Goal: Transaction & Acquisition: Purchase product/service

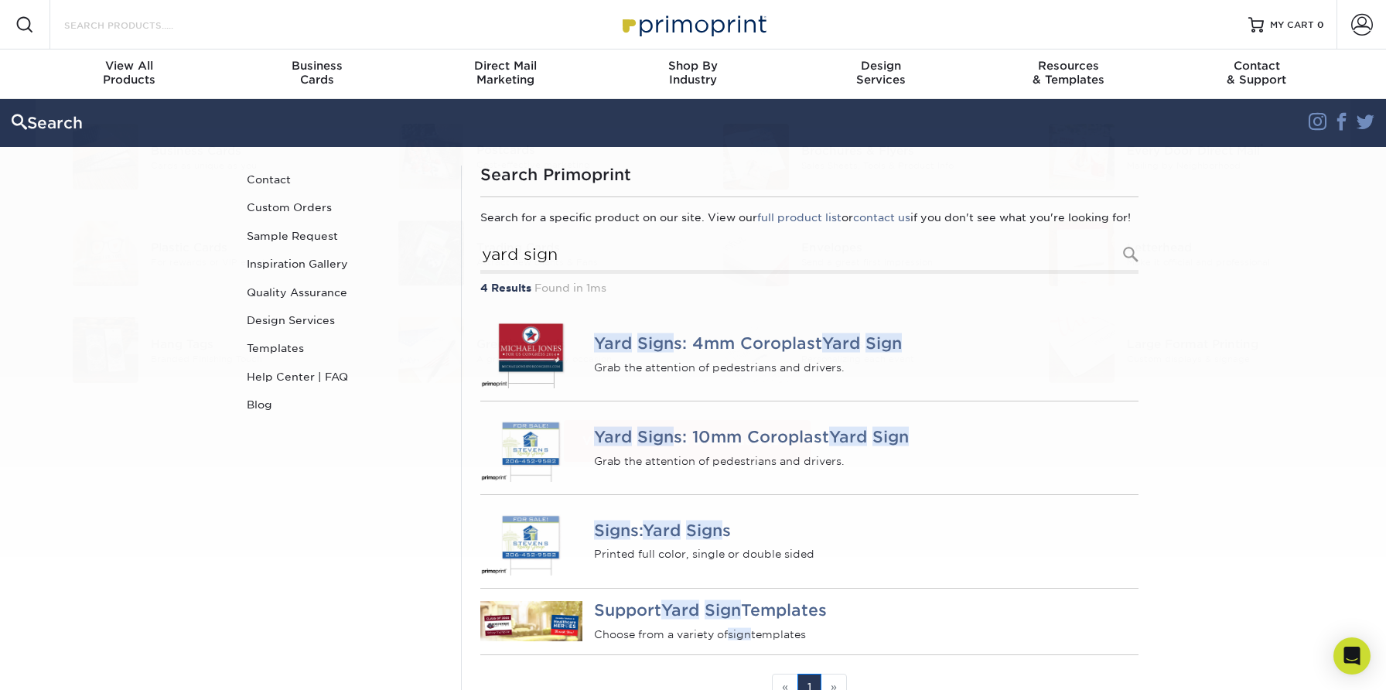
click at [84, 21] on input "Search Products" at bounding box center [138, 24] width 151 height 19
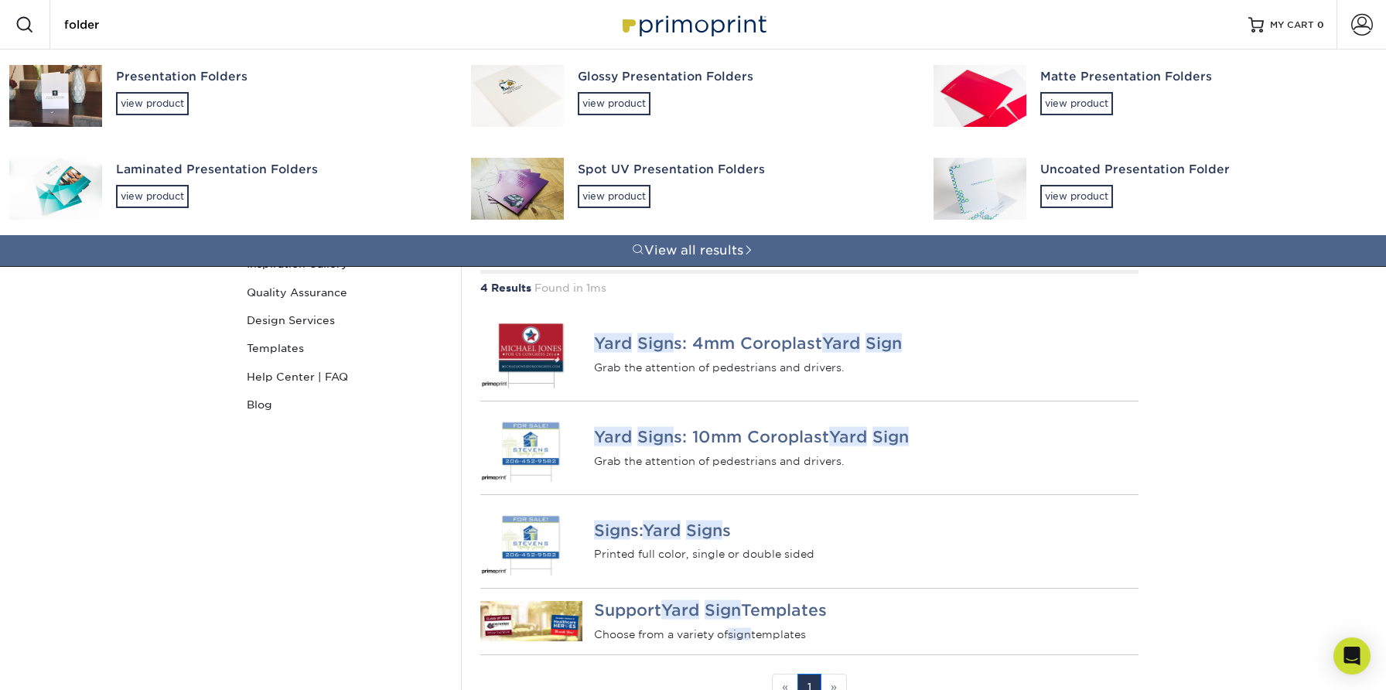
type input "folder"
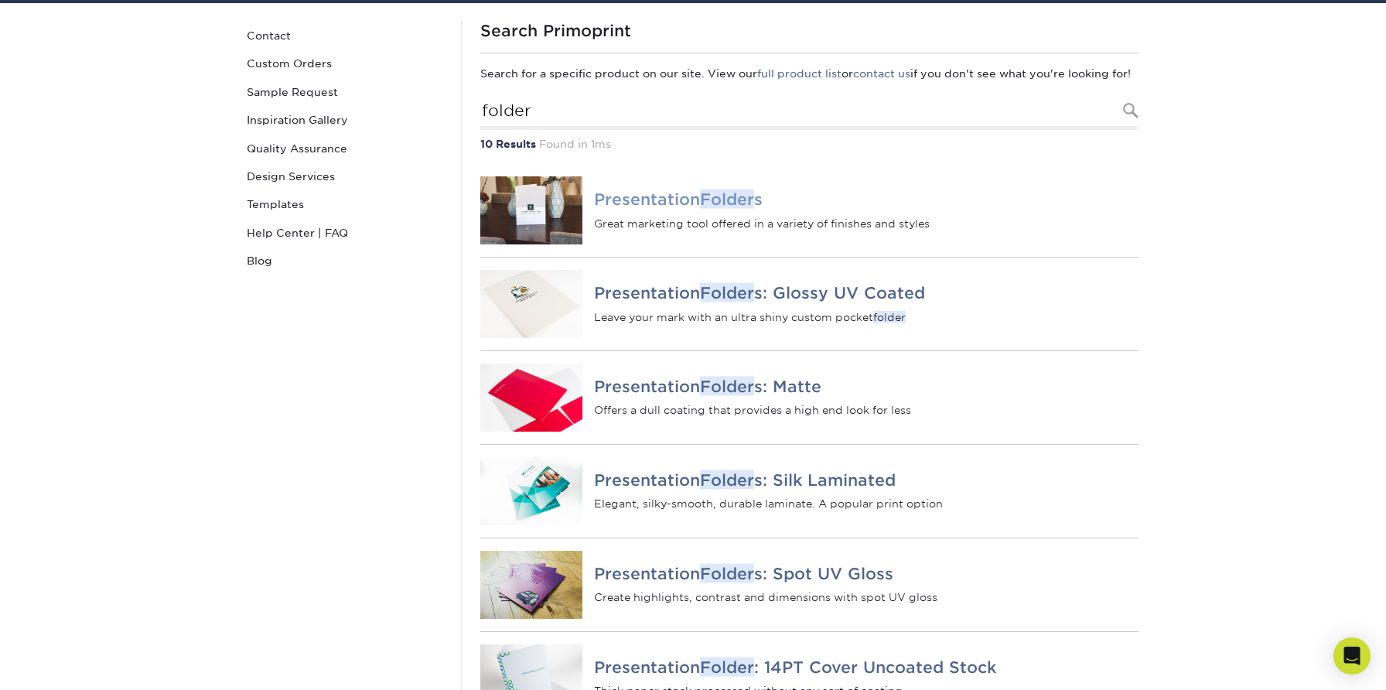
scroll to position [140, 0]
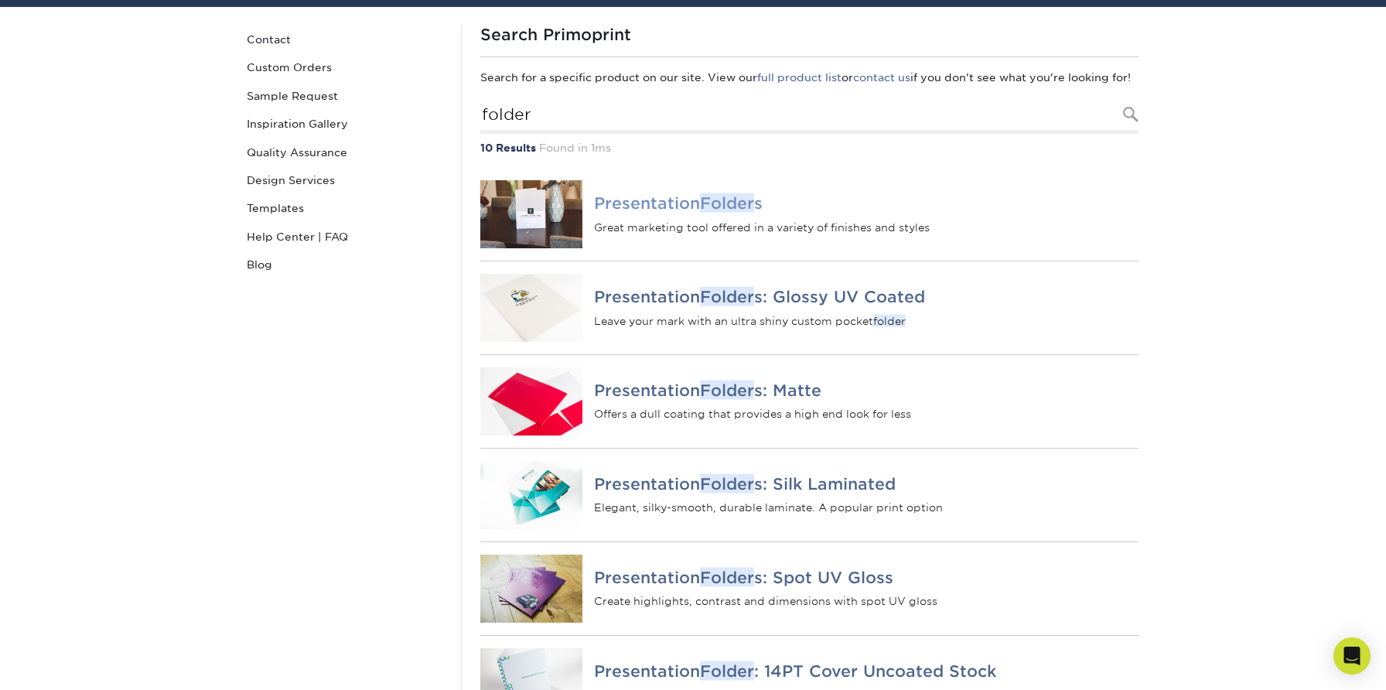
click at [738, 208] on div "Presentation Folder s Great marketing tool offered in a variety of finishes and…" at bounding box center [866, 214] width 568 height 93
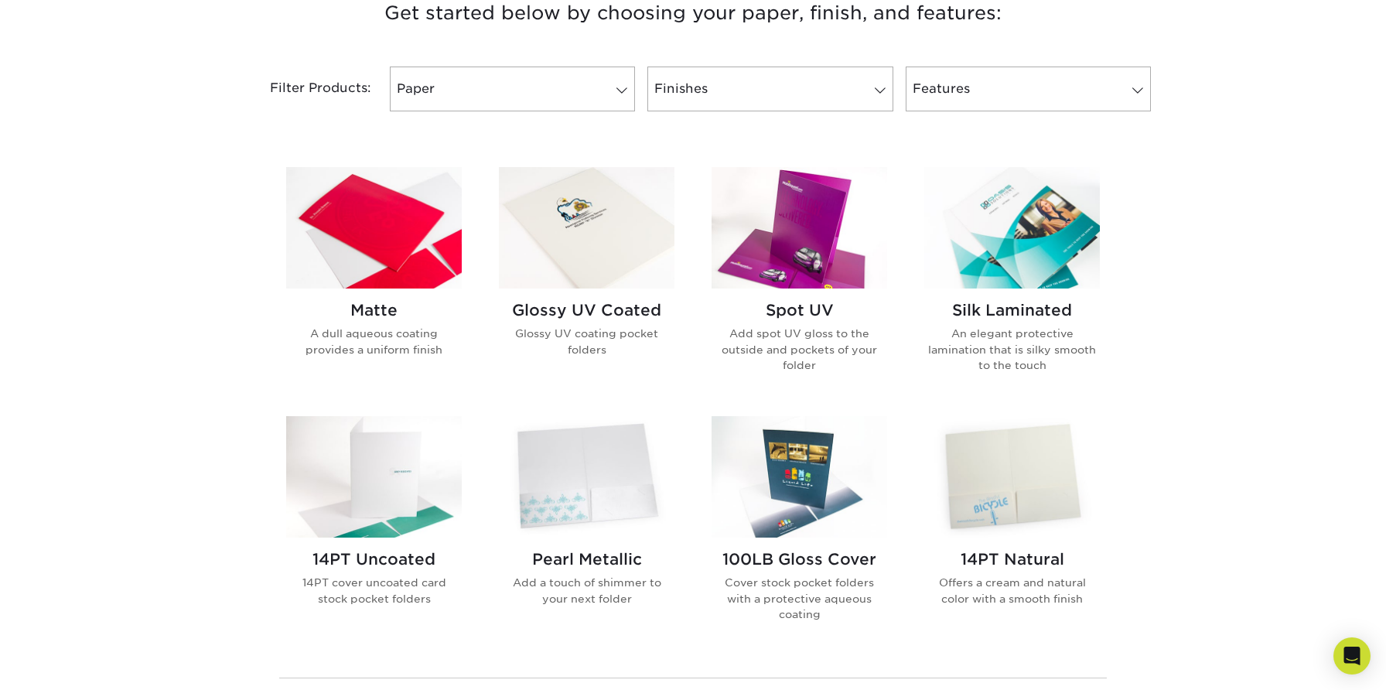
scroll to position [614, 0]
click at [427, 332] on p "A dull aqueous coating provides a uniform finish" at bounding box center [374, 342] width 176 height 32
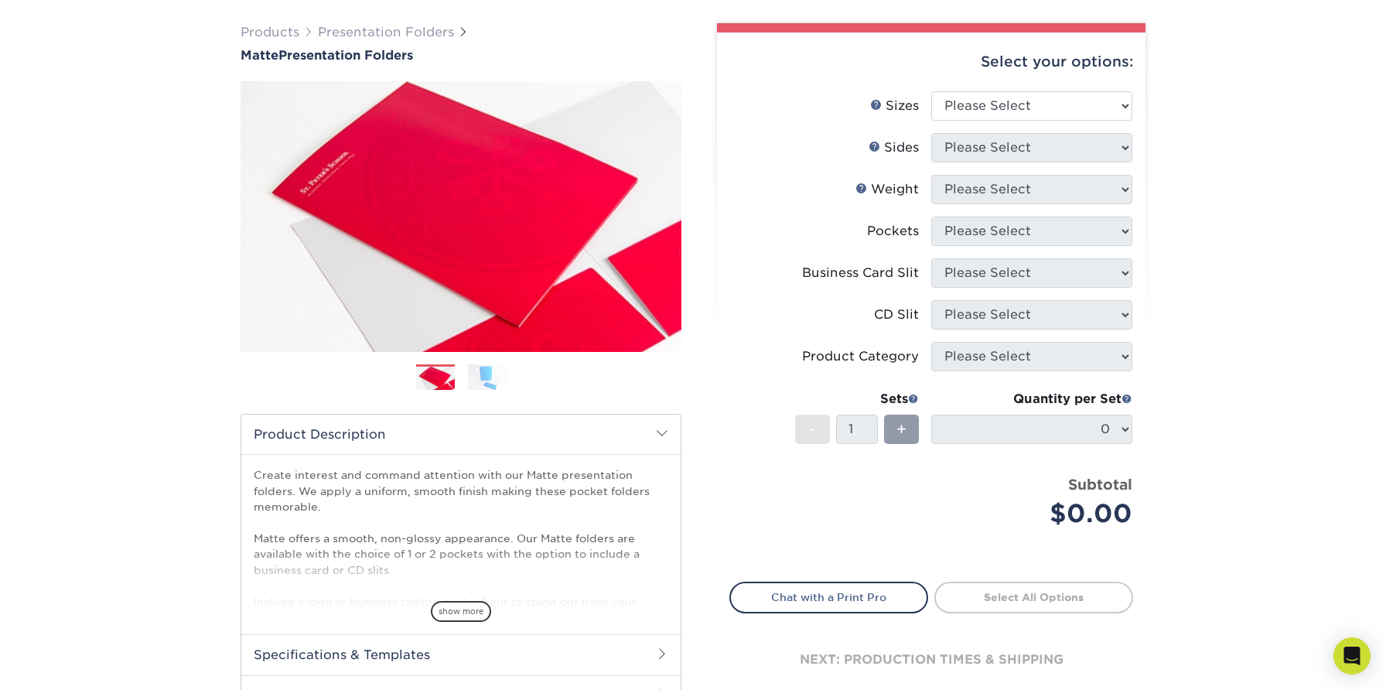
scroll to position [200, 0]
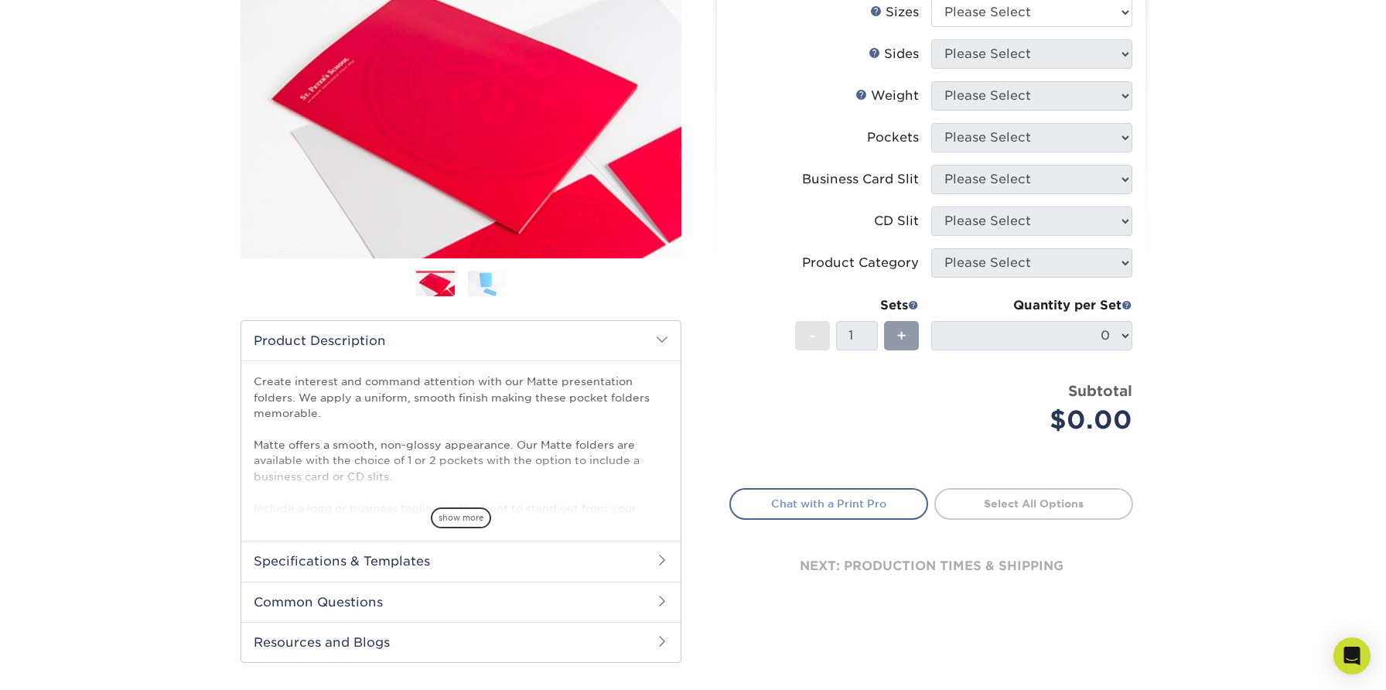
click at [844, 507] on link "Chat with a Print Pro" at bounding box center [828, 503] width 199 height 31
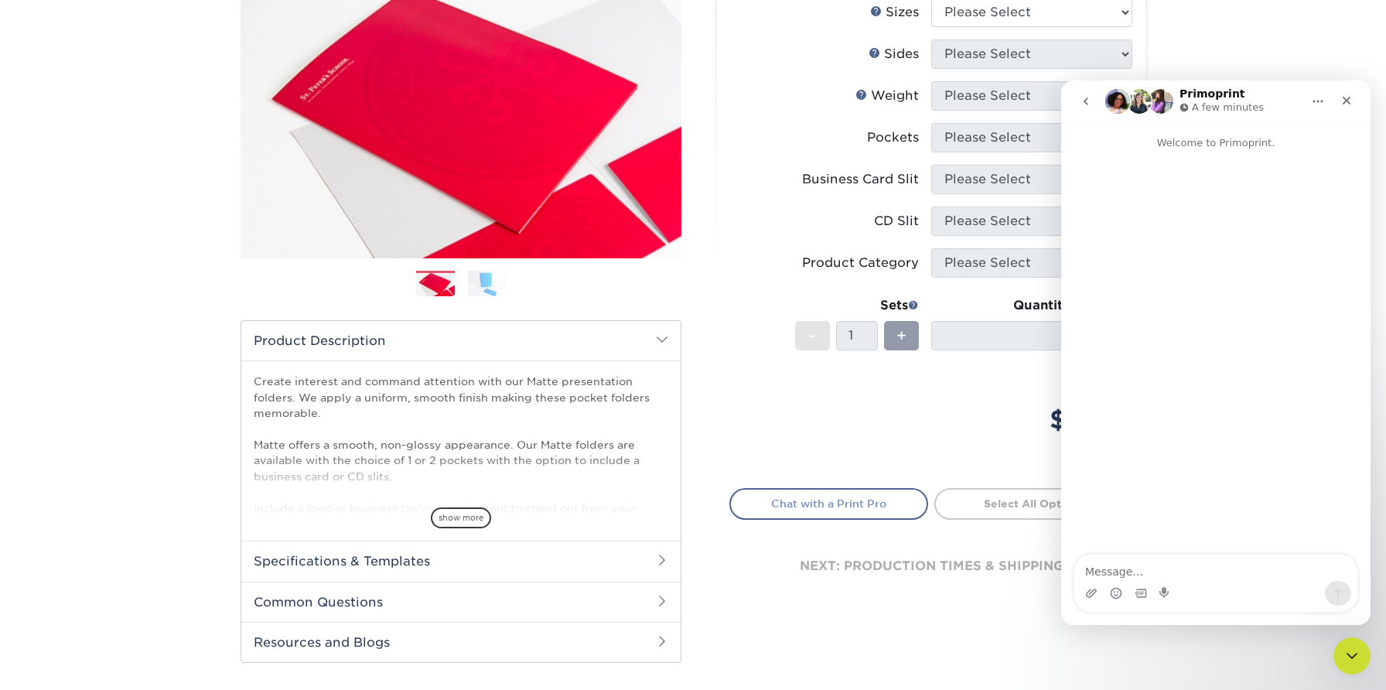
scroll to position [0, 0]
click at [1155, 572] on textarea "Message…" at bounding box center [1215, 568] width 283 height 26
type textarea "Hello, do you have a folder option with foil?"
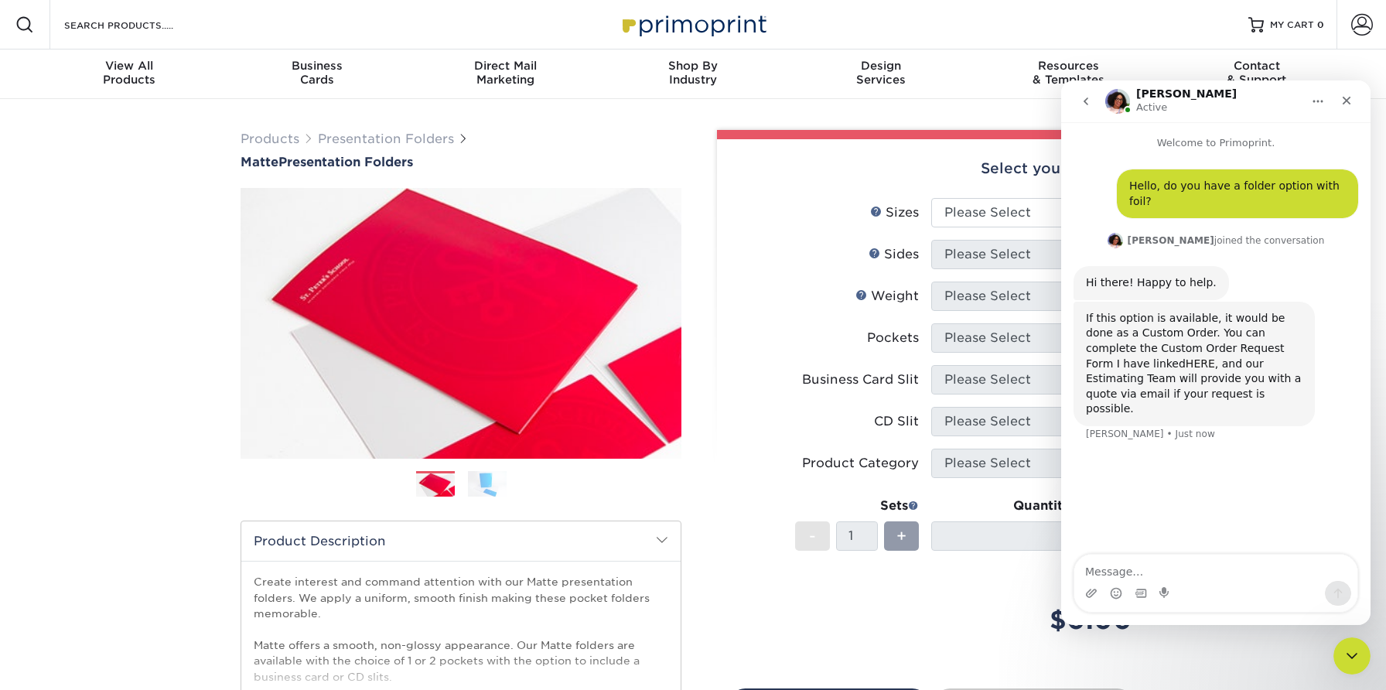
click at [1186, 357] on link "HERE" at bounding box center [1200, 363] width 29 height 12
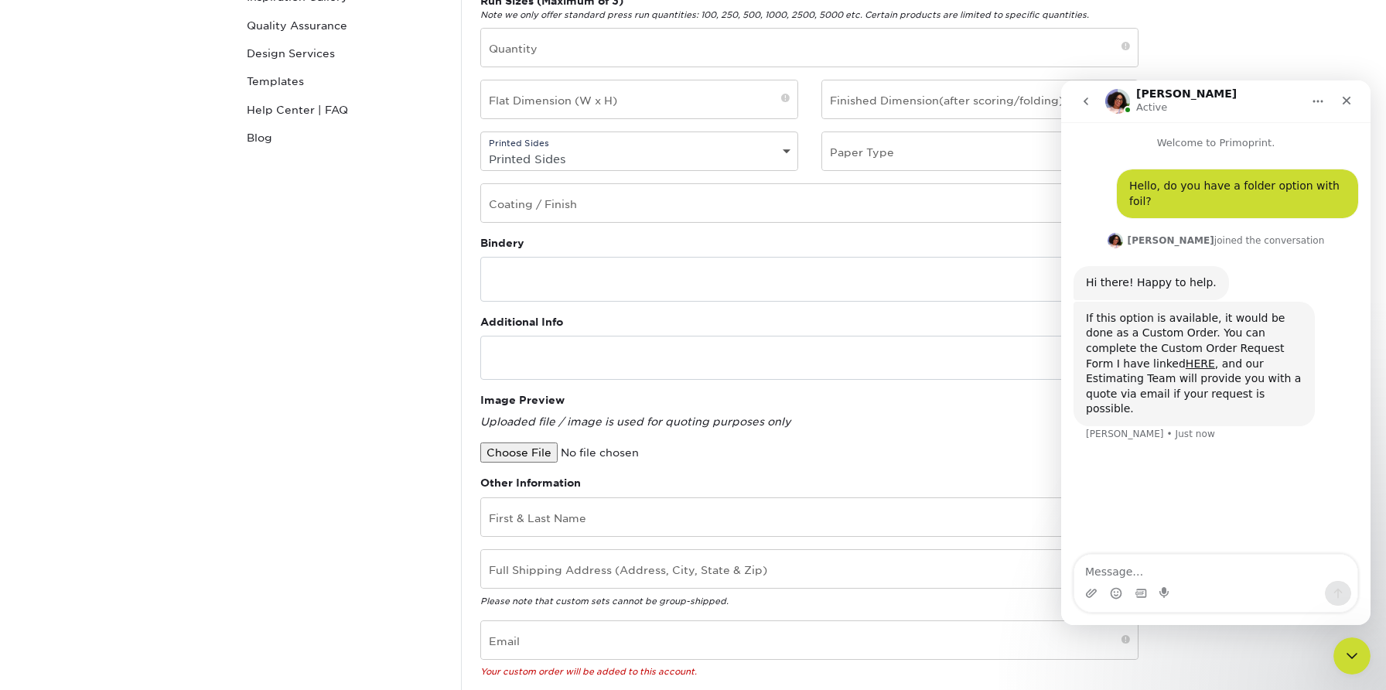
scroll to position [268, 0]
type textarea "Ok thank you so much"
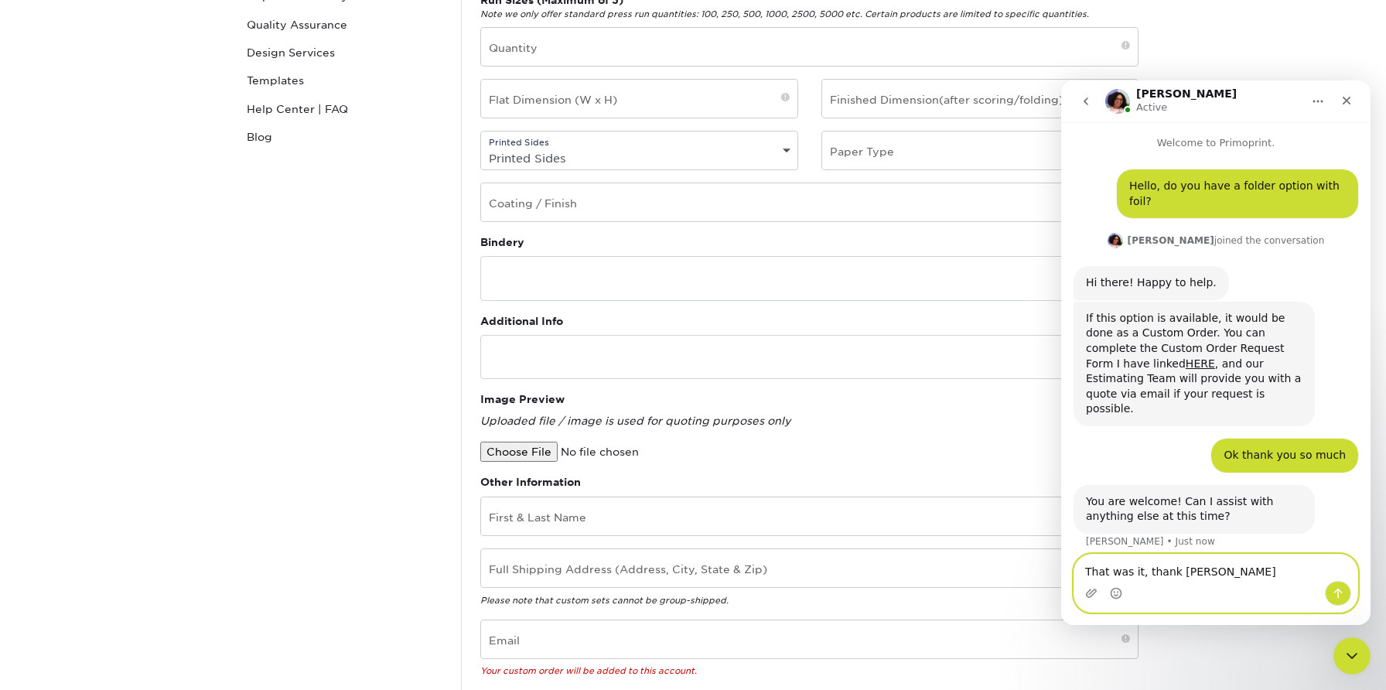
type textarea "That was it, thank you"
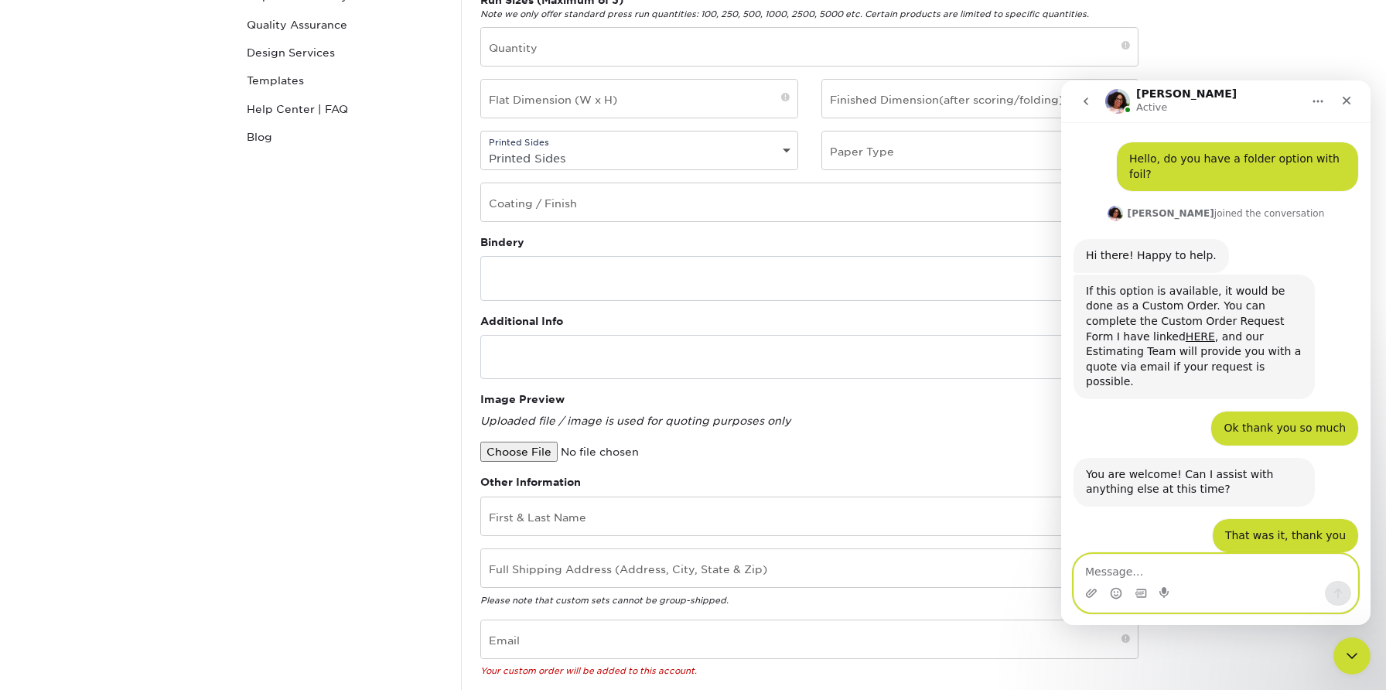
scroll to position [73, 0]
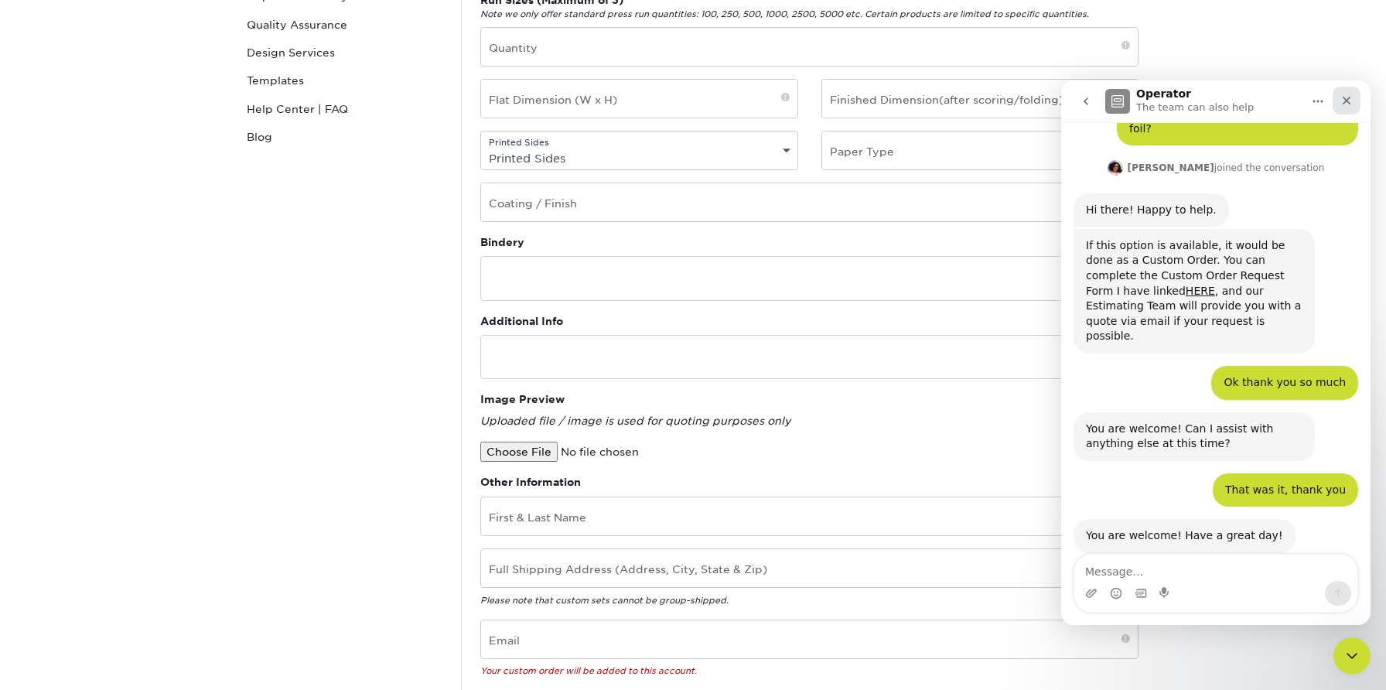
click at [1347, 99] on icon "Close" at bounding box center [1346, 100] width 12 height 12
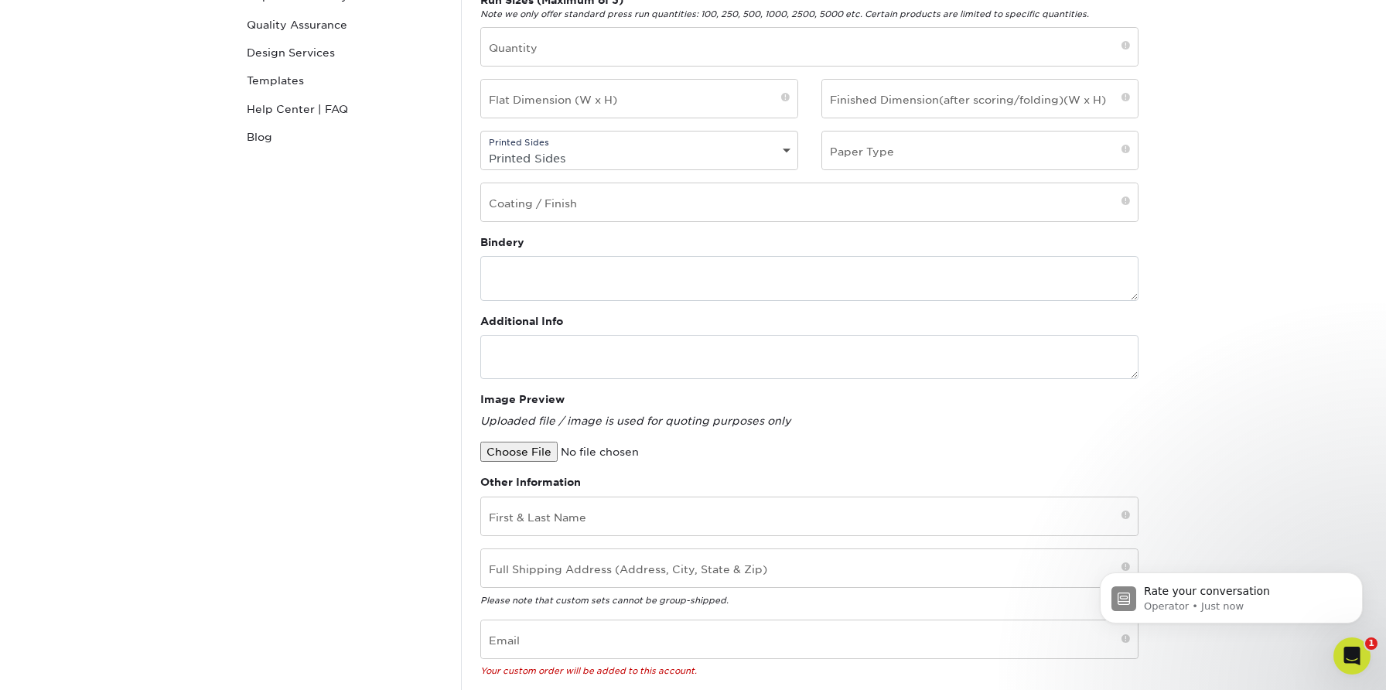
scroll to position [196, 0]
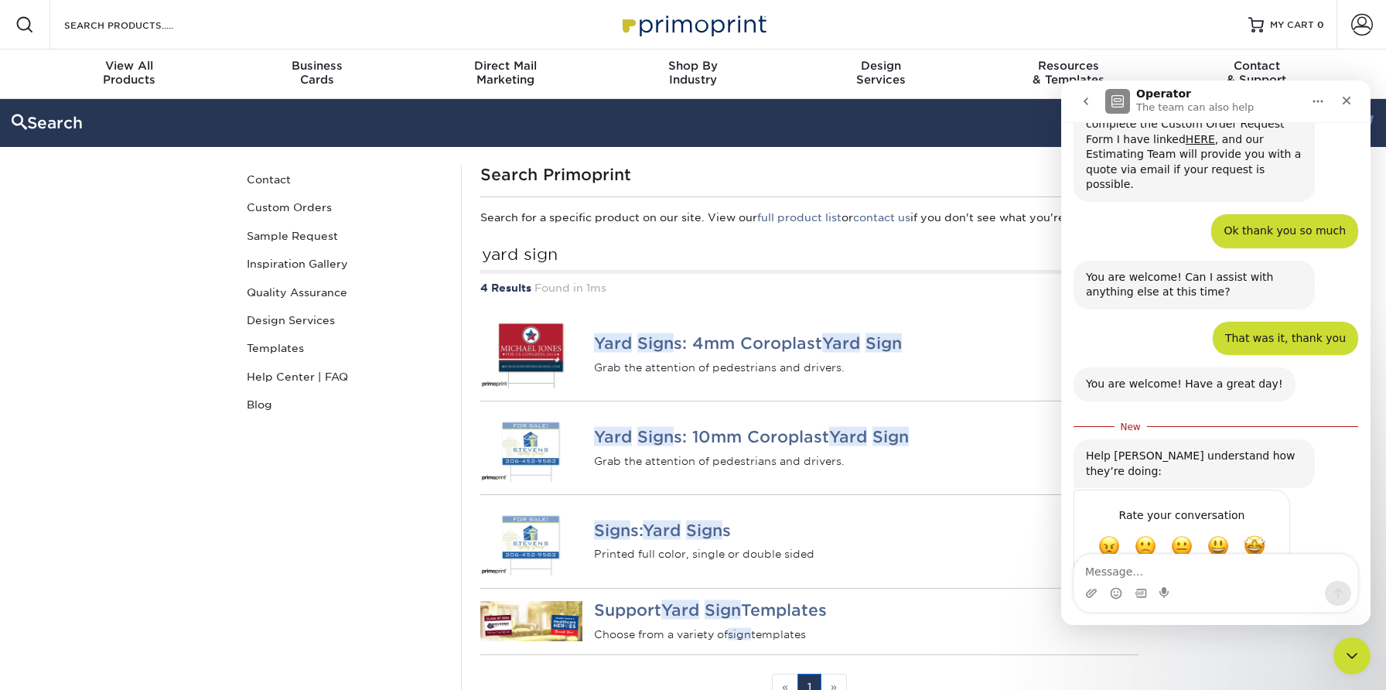
scroll to position [164, 0]
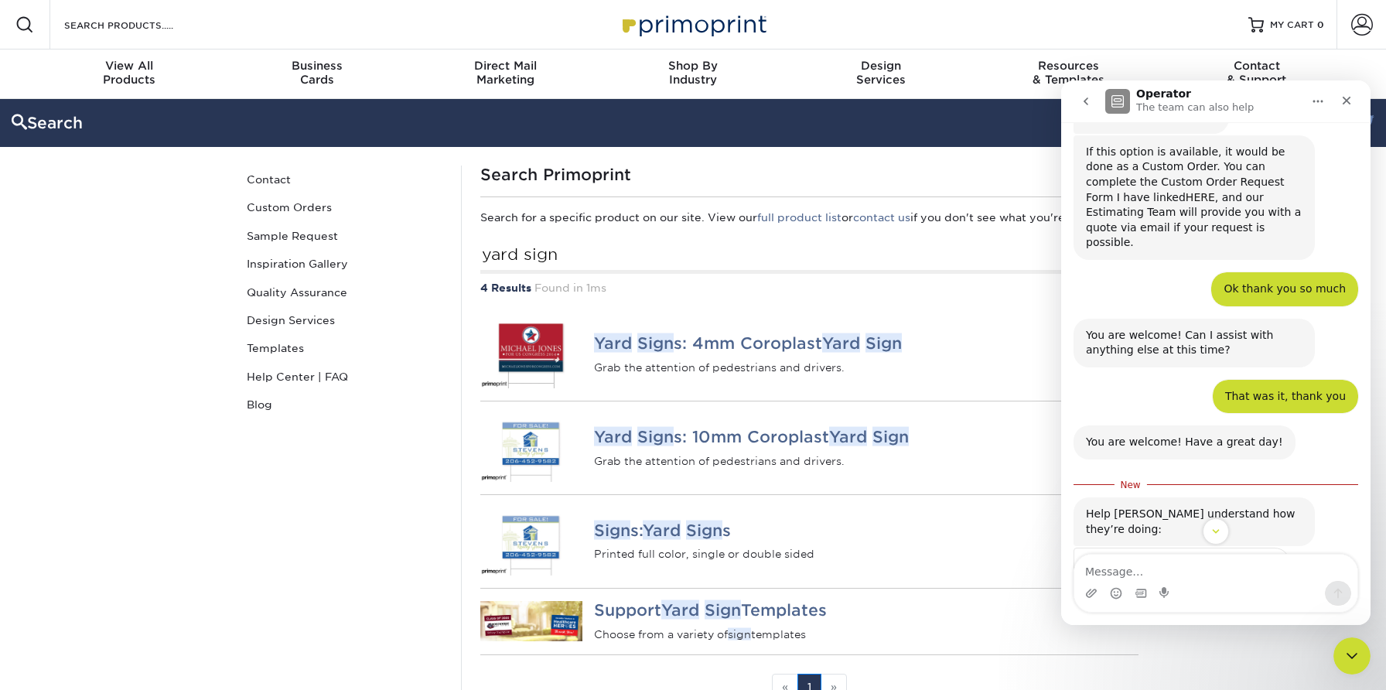
click at [1186, 191] on link "HERE" at bounding box center [1200, 197] width 29 height 12
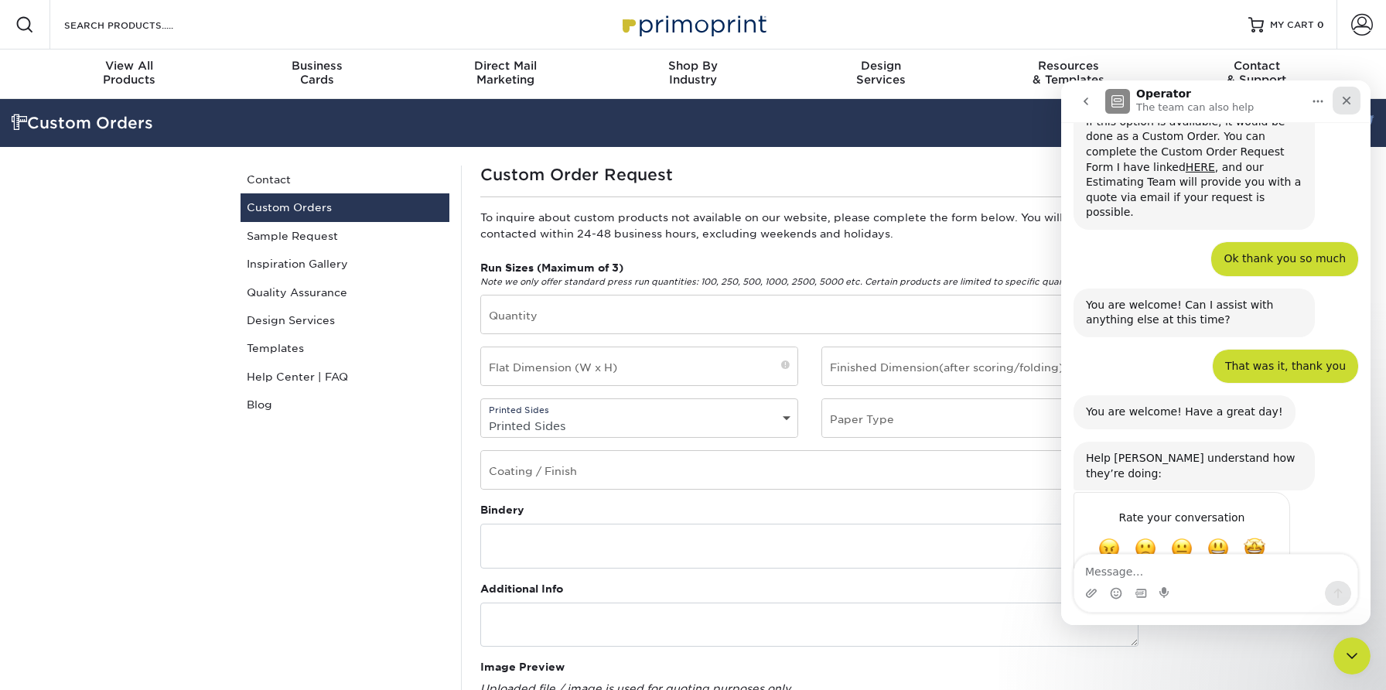
scroll to position [196, 0]
click at [1348, 97] on icon "Close" at bounding box center [1346, 100] width 12 height 12
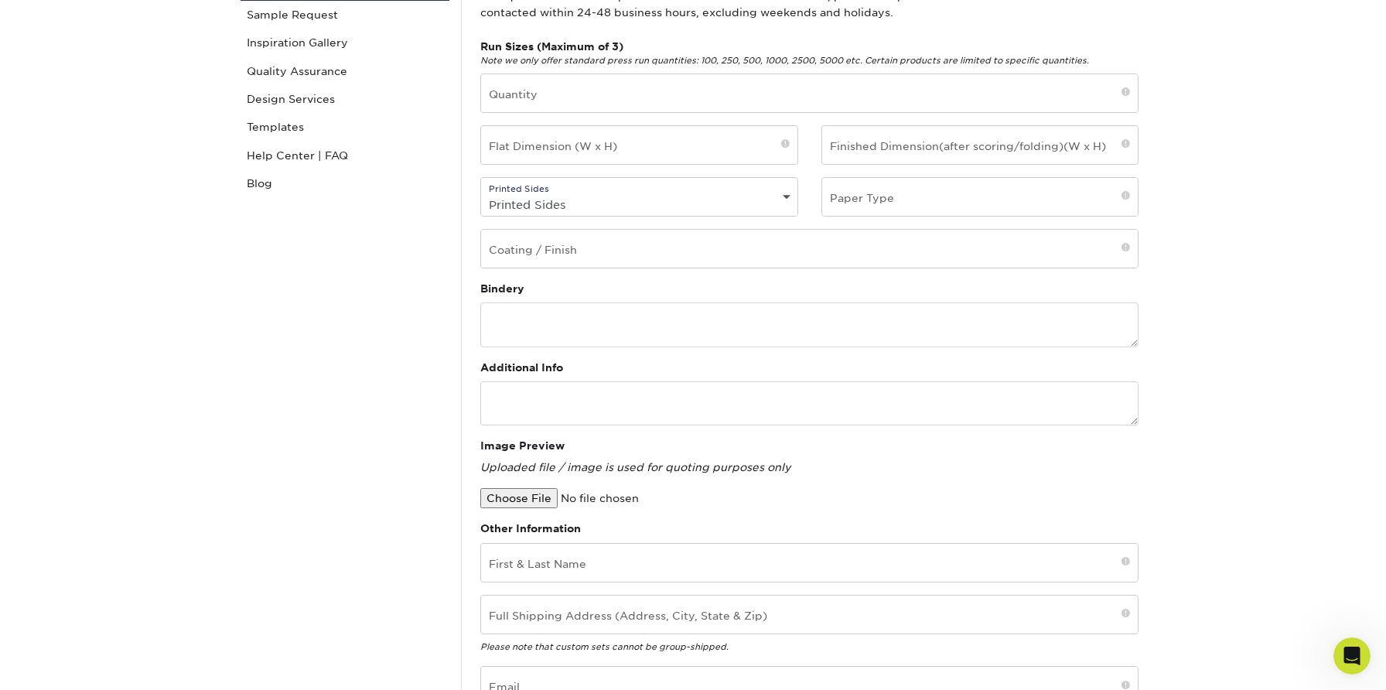
scroll to position [221, 0]
click at [555, 253] on input "text" at bounding box center [809, 249] width 657 height 38
click at [422, 347] on div "Custom Orders Contact Custom Orders Sample Request Inspiration Gallery Quality …" at bounding box center [345, 422] width 232 height 957
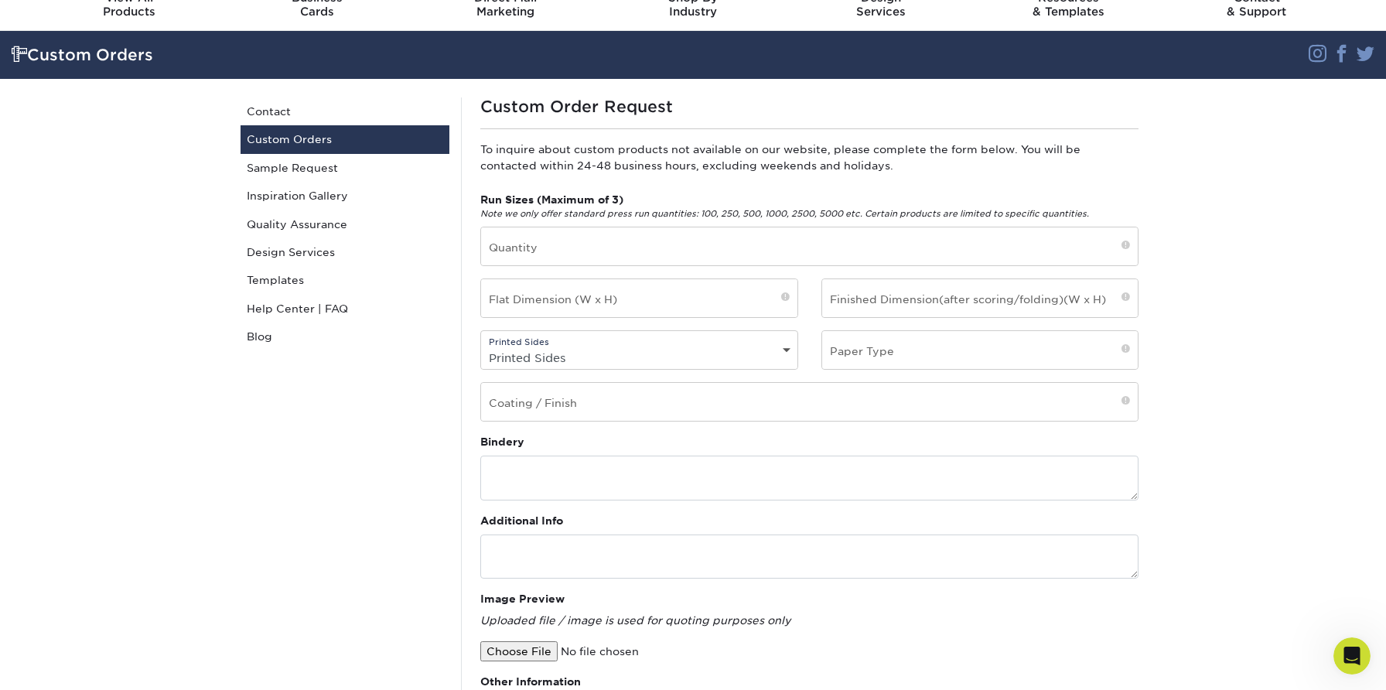
scroll to position [64, 0]
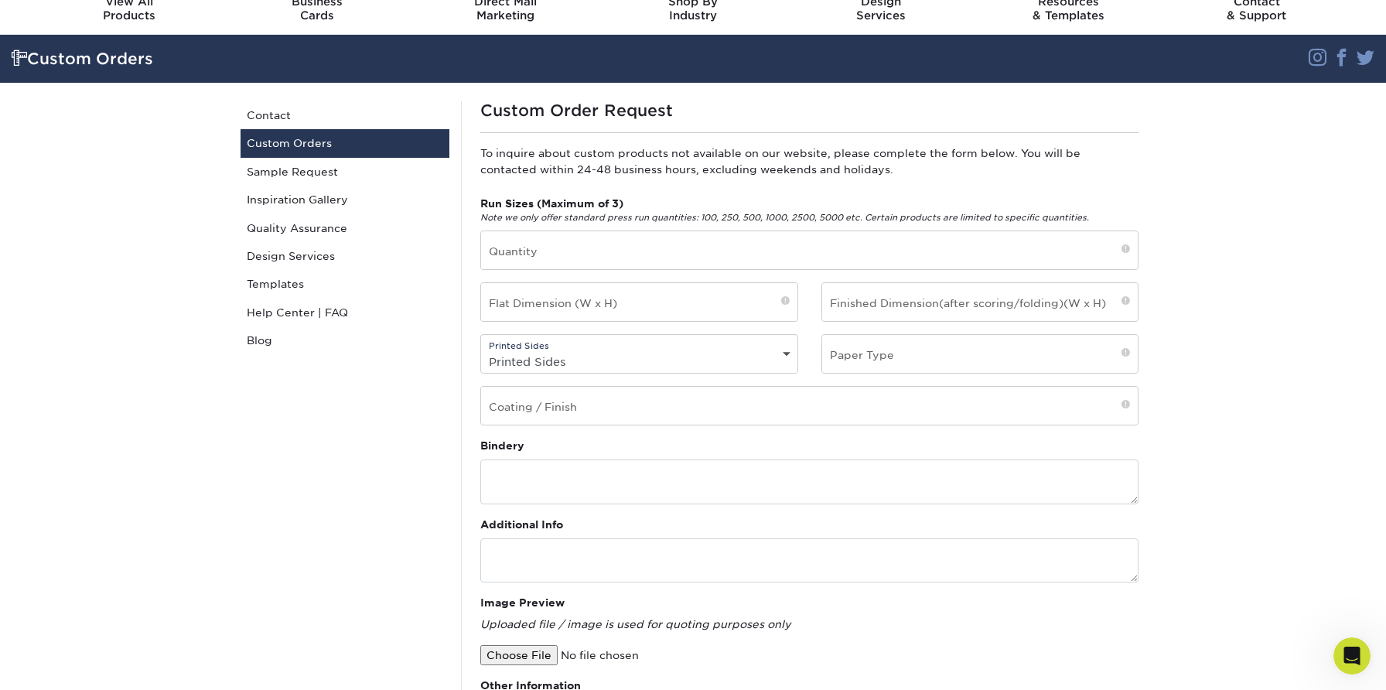
click at [387, 519] on div "Custom Orders Contact Custom Orders Sample Request Inspiration Gallery Quality …" at bounding box center [345, 579] width 232 height 957
click at [577, 360] on select "Printed Sides 4/0 - Single Sided 4/4 - Double Sided" at bounding box center [639, 361] width 316 height 22
click at [862, 360] on input "text" at bounding box center [980, 354] width 316 height 38
click at [391, 544] on div "Custom Orders Contact Custom Orders Sample Request Inspiration Gallery Quality …" at bounding box center [345, 579] width 232 height 957
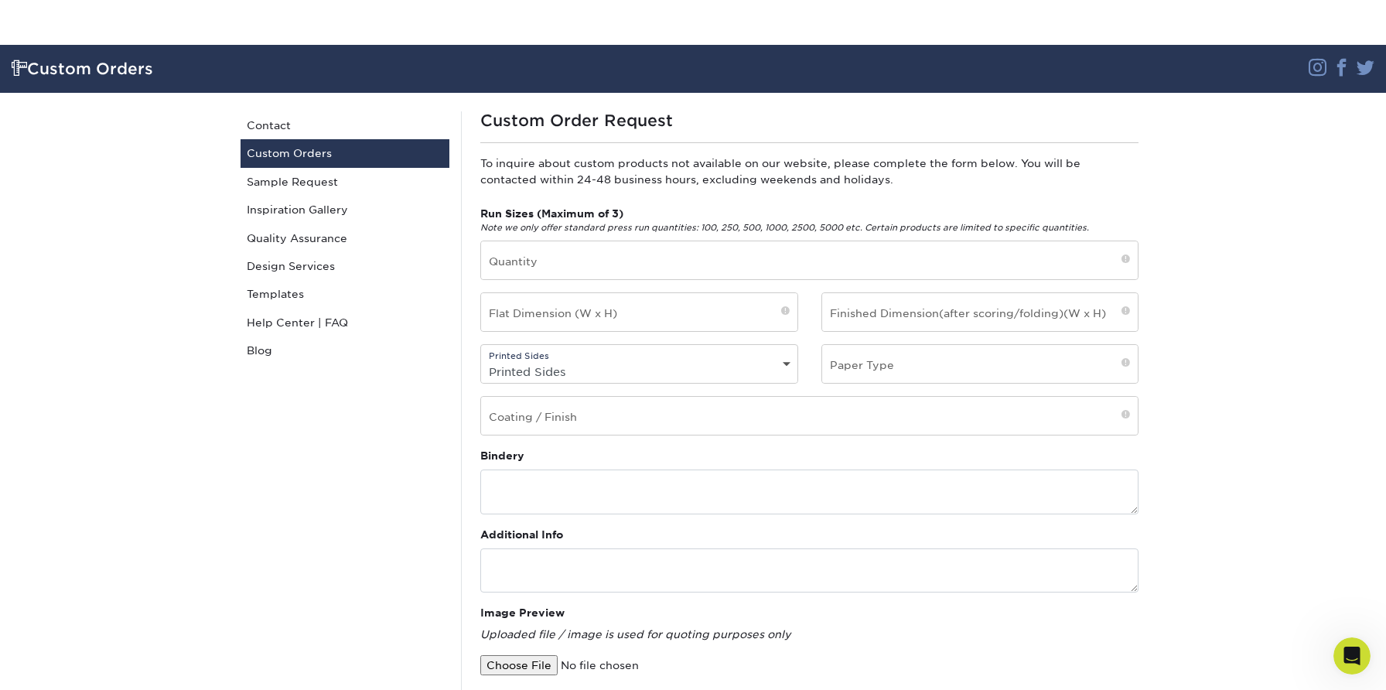
scroll to position [114, 0]
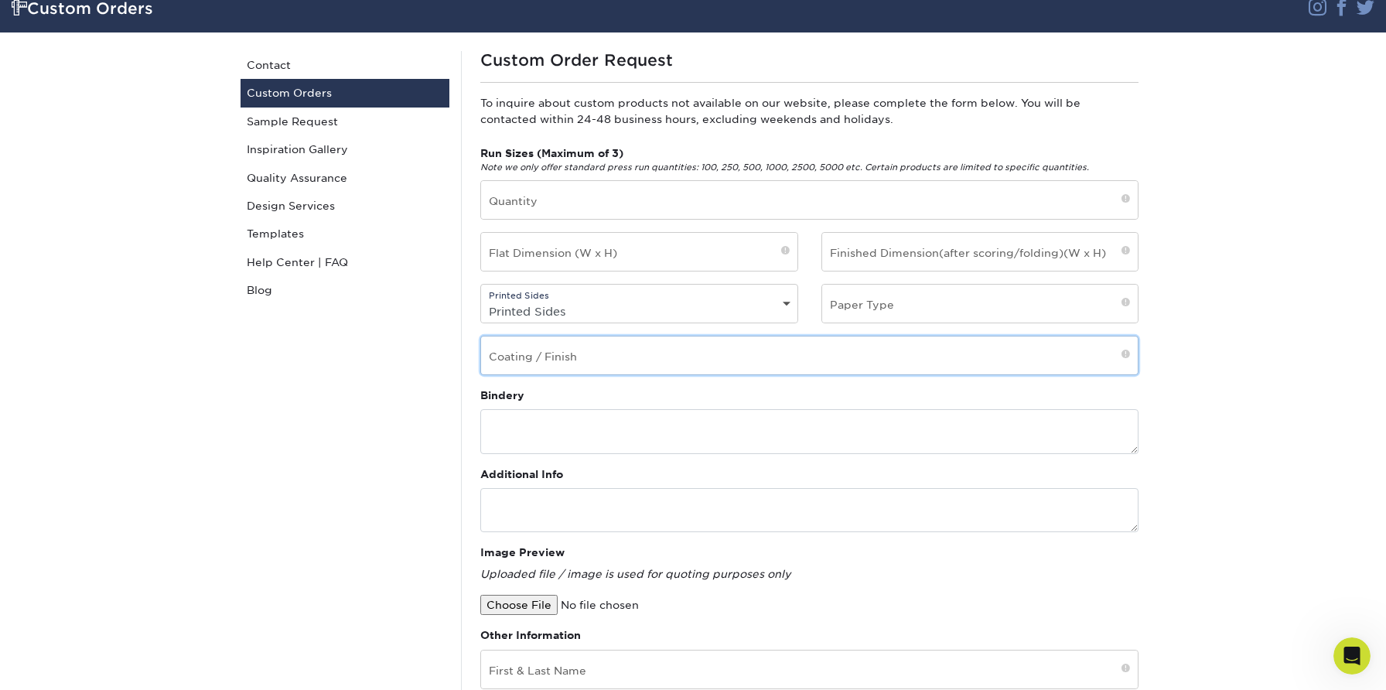
click at [587, 352] on input "text" at bounding box center [809, 355] width 657 height 38
click at [313, 456] on div "Custom Orders Contact Custom Orders Sample Request Inspiration Gallery Quality …" at bounding box center [345, 529] width 232 height 957
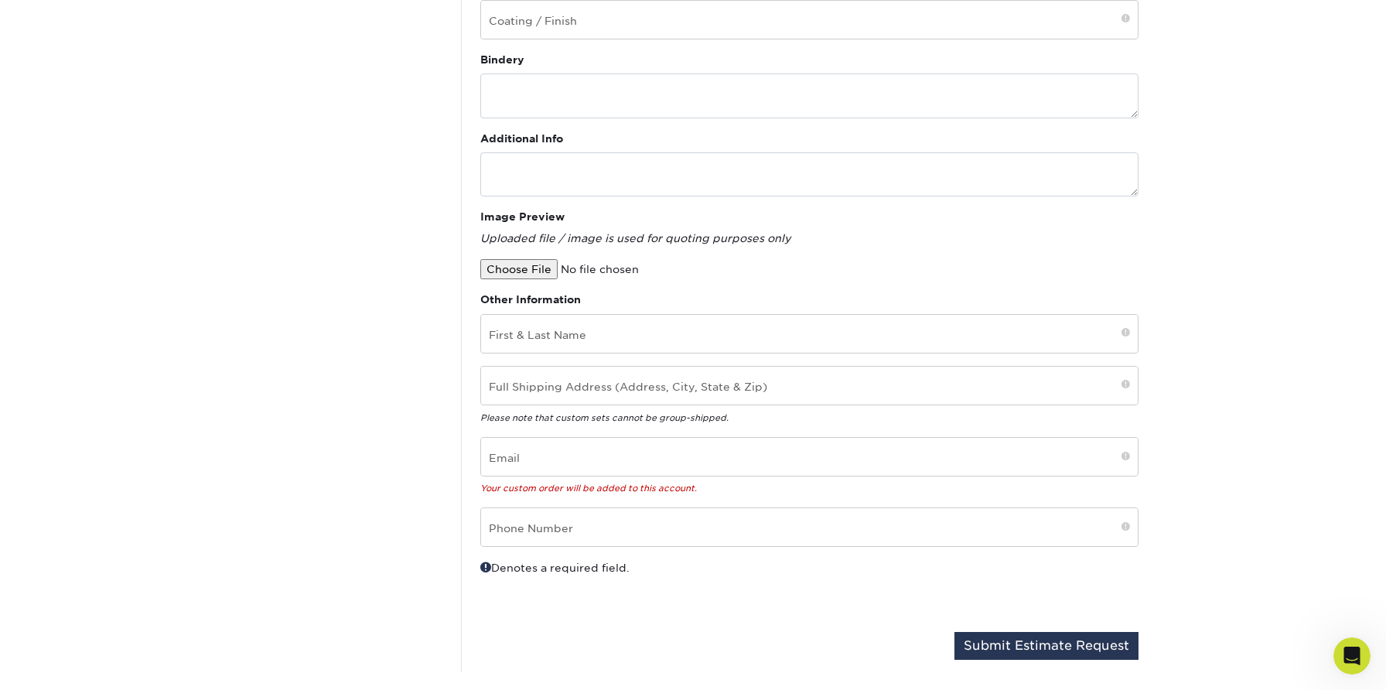
scroll to position [498, 0]
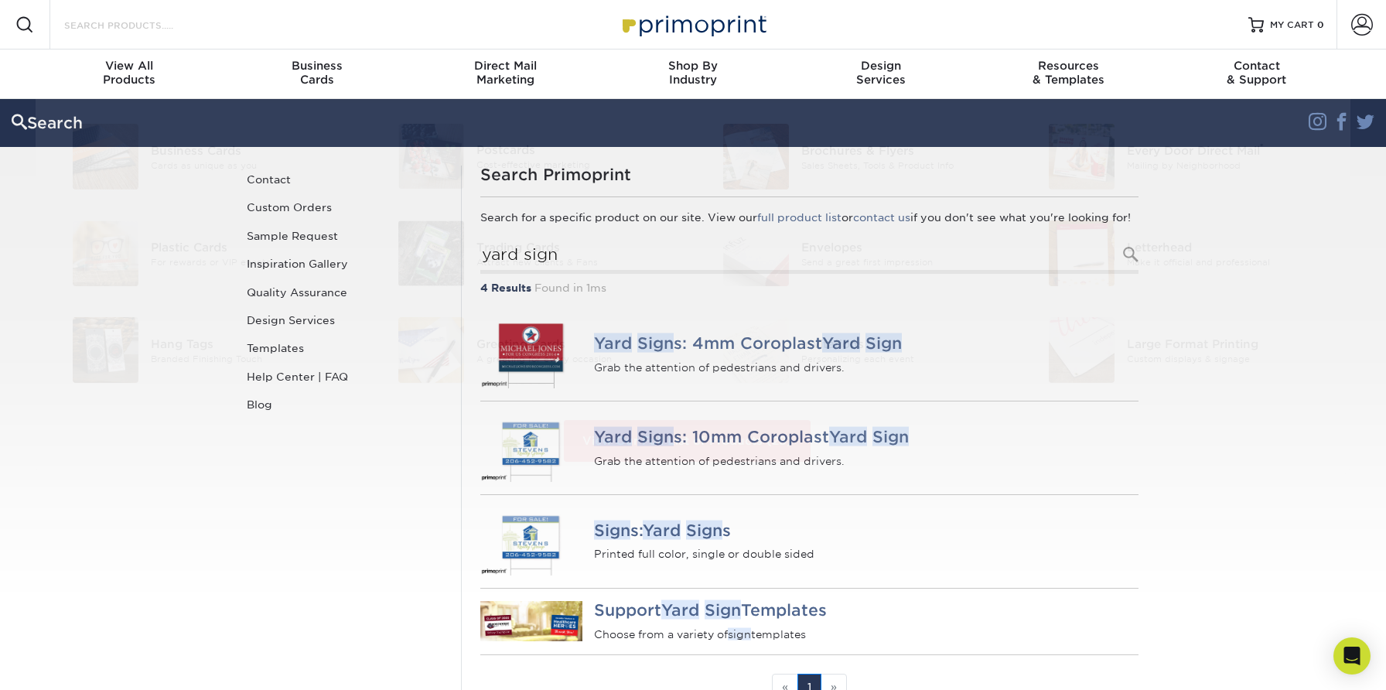
click at [135, 18] on input "Search Products" at bounding box center [138, 24] width 151 height 19
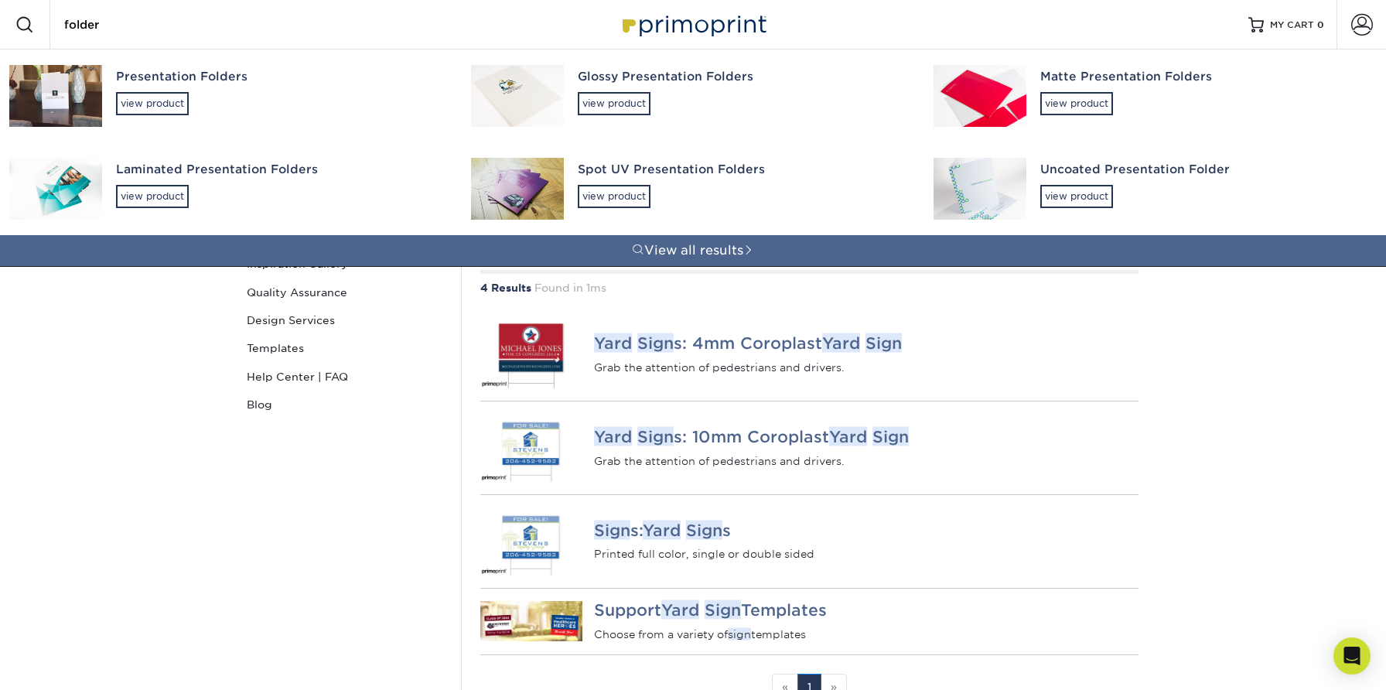
type input "folder"
click at [166, 77] on div "Presentation Folders" at bounding box center [279, 77] width 327 height 18
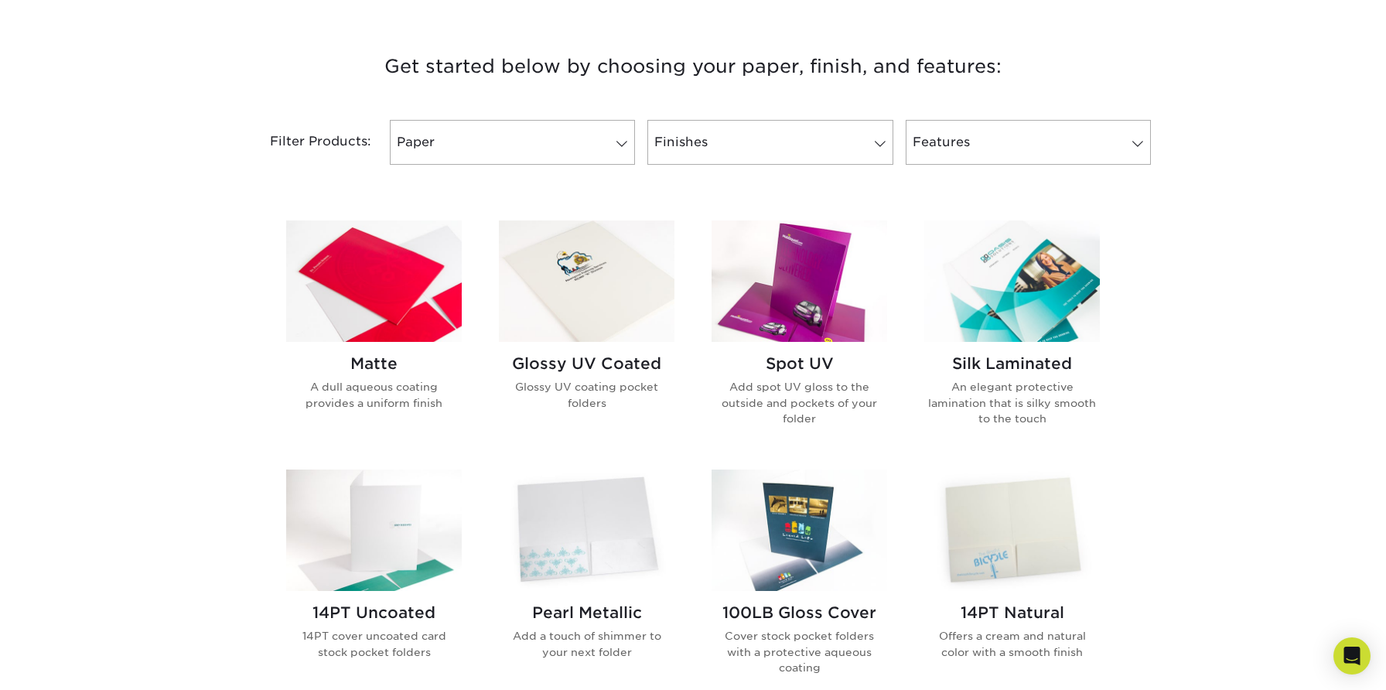
scroll to position [606, 0]
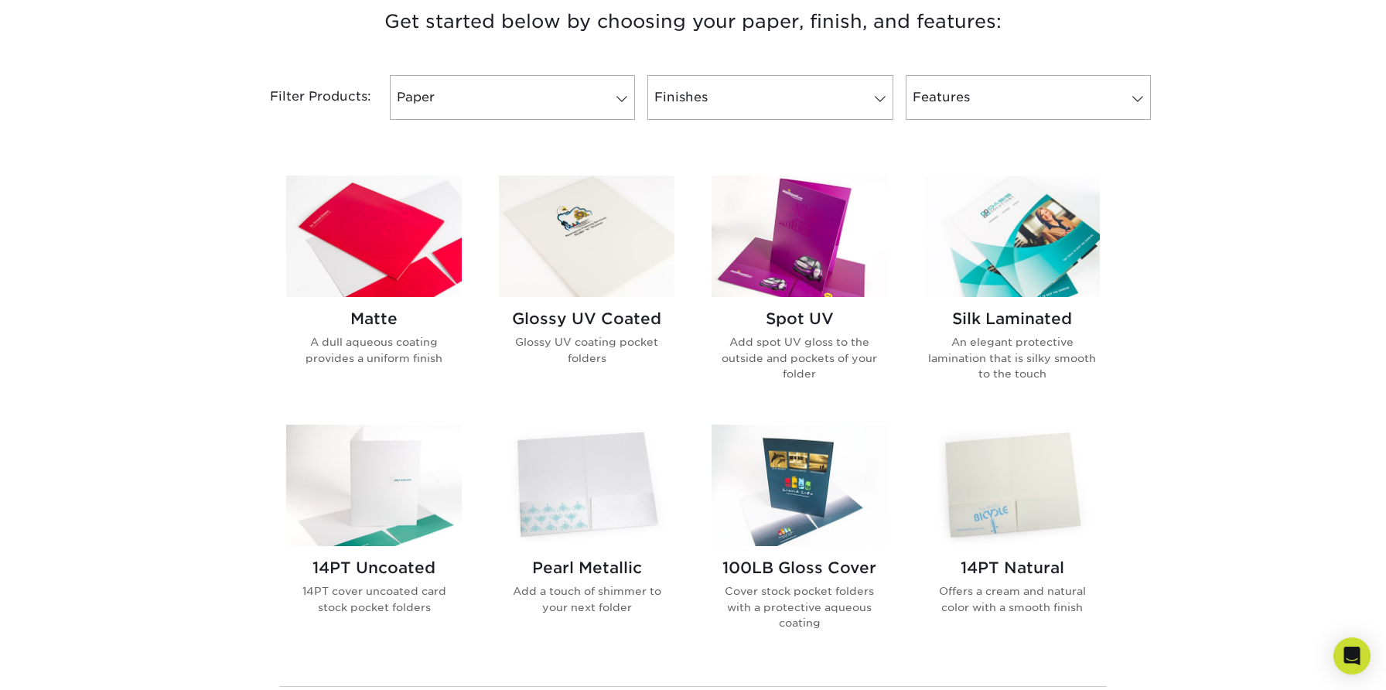
click at [441, 278] on img at bounding box center [374, 236] width 176 height 121
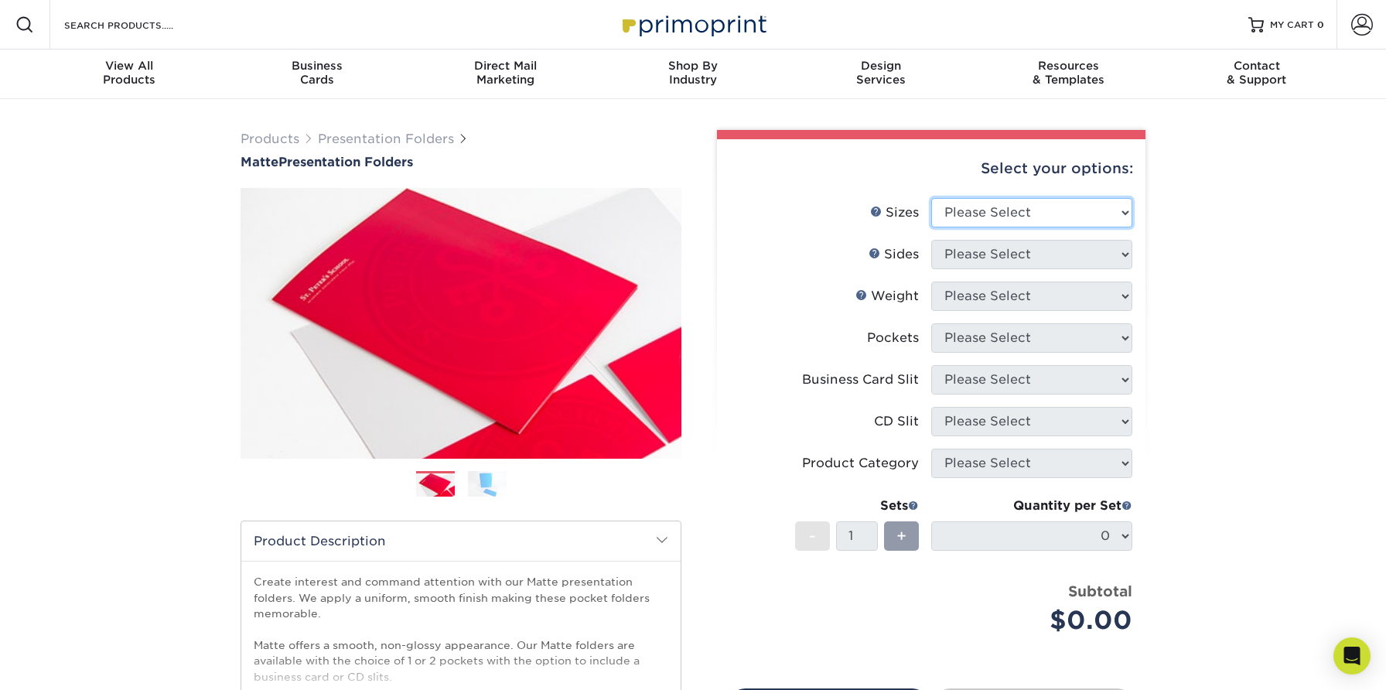
click at [978, 207] on select "Please Select 6" x 9" 9" x 12"" at bounding box center [1031, 212] width 201 height 29
select select "9.00x12.00"
click at [931, 198] on select "Please Select 6" x 9" 9" x 12"" at bounding box center [1031, 212] width 201 height 29
click at [979, 246] on select "Please Select Print Both Sides Print Front Only" at bounding box center [1031, 254] width 201 height 29
select select "13abbda7-1d64-4f25-8bb2-c179b224825d"
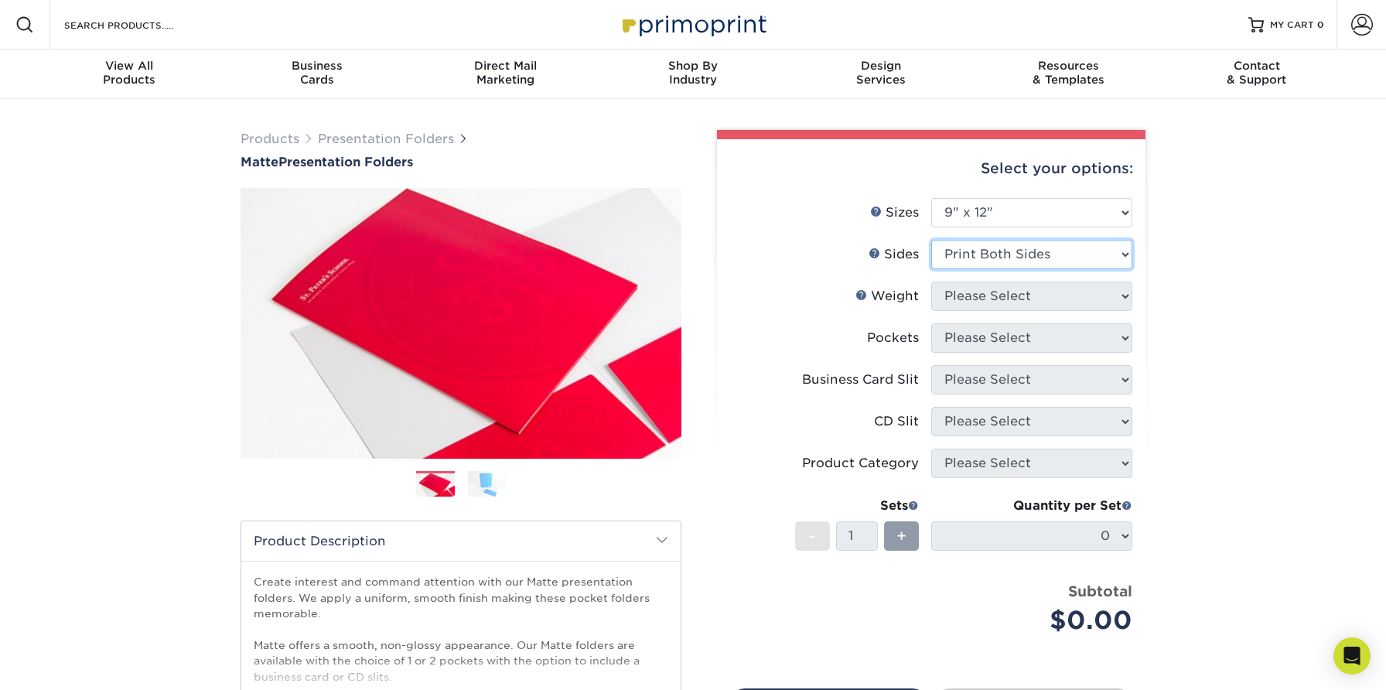
click at [931, 240] on select "Please Select Print Both Sides Print Front Only" at bounding box center [1031, 254] width 201 height 29
click at [985, 298] on select "Please Select 14PT 16PT" at bounding box center [1031, 296] width 201 height 29
select select "16PT"
click at [931, 282] on select "Please Select 14PT 16PT" at bounding box center [1031, 296] width 201 height 29
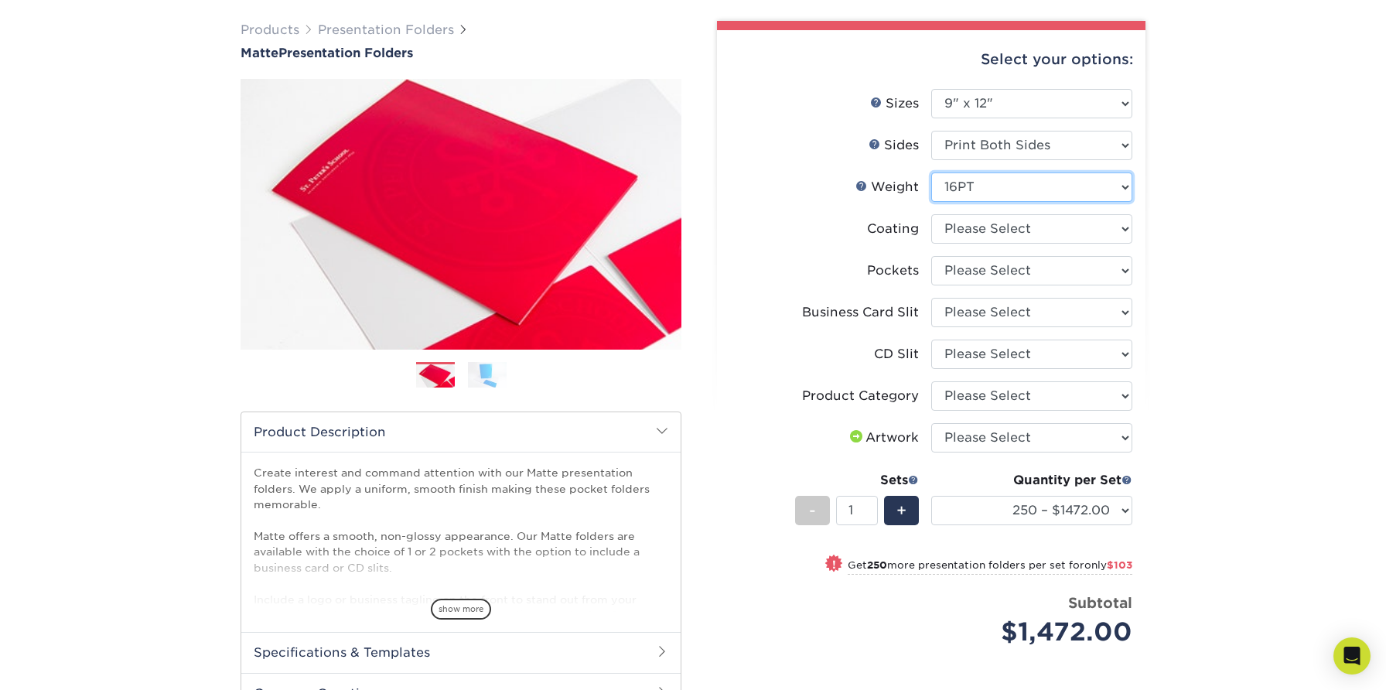
scroll to position [112, 0]
